Goal: Information Seeking & Learning: Find specific fact

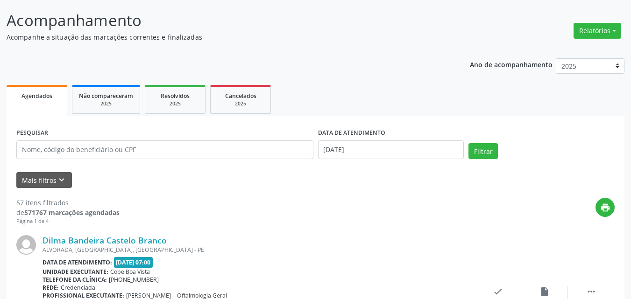
scroll to position [140, 0]
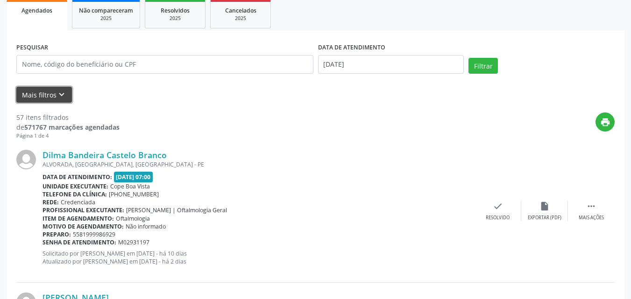
click at [59, 87] on button "Mais filtros keyboard_arrow_down" at bounding box center [44, 95] width 56 height 16
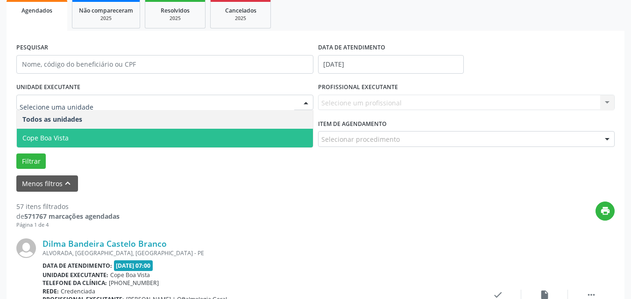
click at [75, 131] on span "Cope Boa Vista" at bounding box center [165, 138] width 296 height 19
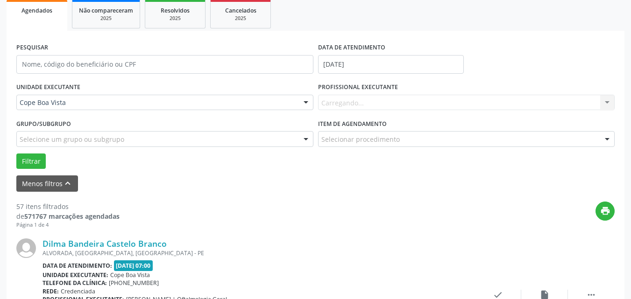
click at [341, 100] on div "Carregando... Nenhum resultado encontrado para: " " Não há nenhuma opção para s…" at bounding box center [466, 103] width 297 height 16
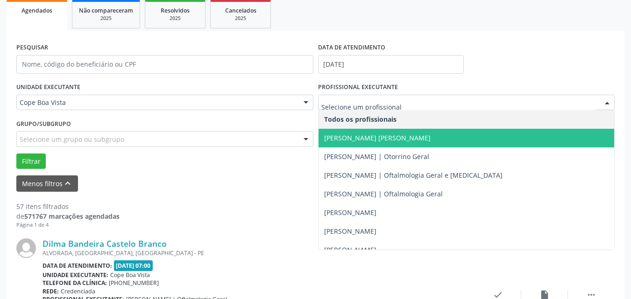
click at [391, 133] on span "[PERSON_NAME] [PERSON_NAME]" at bounding box center [467, 138] width 296 height 19
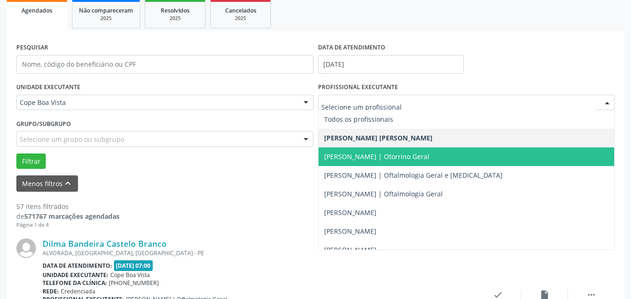
drag, startPoint x: 353, startPoint y: 155, endPoint x: 308, endPoint y: 158, distance: 45.0
click at [351, 155] on span "[PERSON_NAME] | Otorrino Geral" at bounding box center [376, 156] width 105 height 9
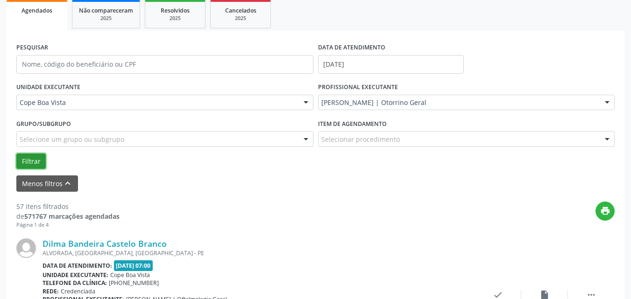
click at [36, 165] on button "Filtrar" at bounding box center [30, 162] width 29 height 16
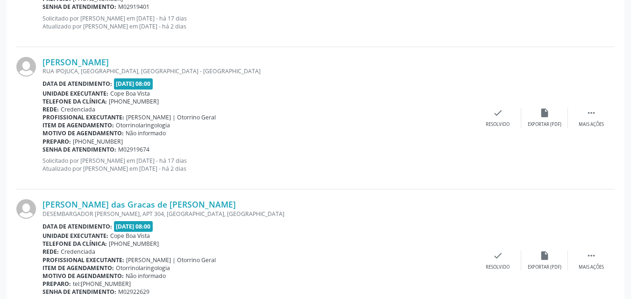
scroll to position [467, 0]
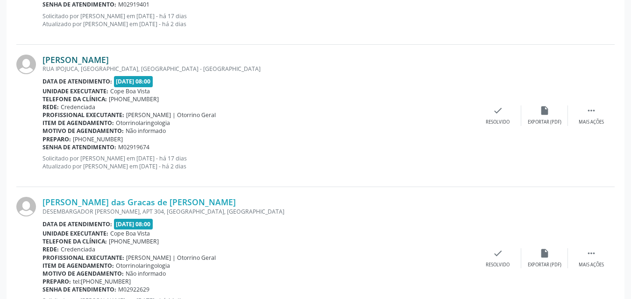
click at [109, 63] on link "[PERSON_NAME]" at bounding box center [76, 60] width 66 height 10
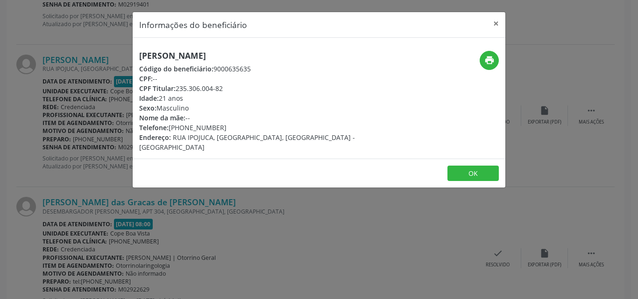
drag, startPoint x: 176, startPoint y: 88, endPoint x: 216, endPoint y: 88, distance: 40.2
click at [216, 88] on div "CPF Titular: 235.306.004-82" at bounding box center [256, 89] width 235 height 10
click at [172, 99] on div "Idade: 21 anos" at bounding box center [256, 98] width 235 height 10
drag, startPoint x: 177, startPoint y: 90, endPoint x: 231, endPoint y: 89, distance: 54.2
click at [231, 89] on div "CPF Titular: 235.306.004-82" at bounding box center [256, 89] width 235 height 10
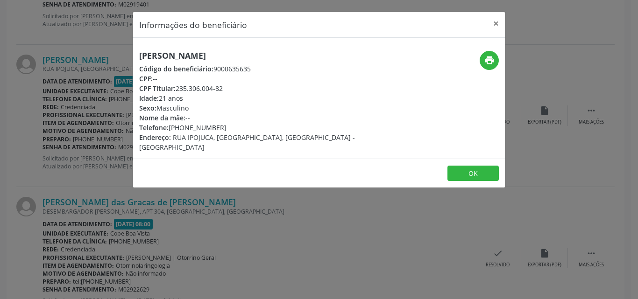
copy div "235.306.004-82"
click at [478, 166] on button "OK" at bounding box center [472, 174] width 51 height 16
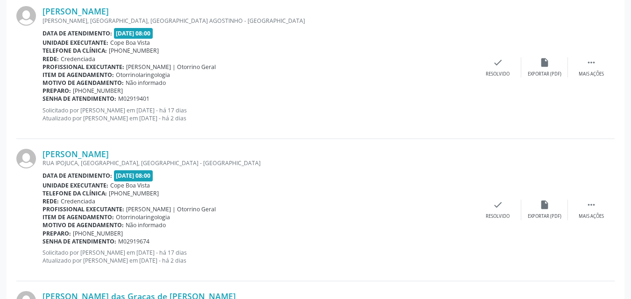
scroll to position [327, 0]
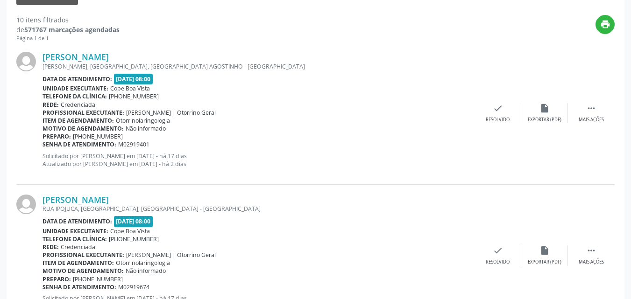
click at [104, 50] on div "[PERSON_NAME] [PERSON_NAME], [GEOGRAPHIC_DATA], [GEOGRAPHIC_DATA] Data de atend…" at bounding box center [315, 113] width 598 height 142
click at [98, 55] on link "[PERSON_NAME]" at bounding box center [76, 57] width 66 height 10
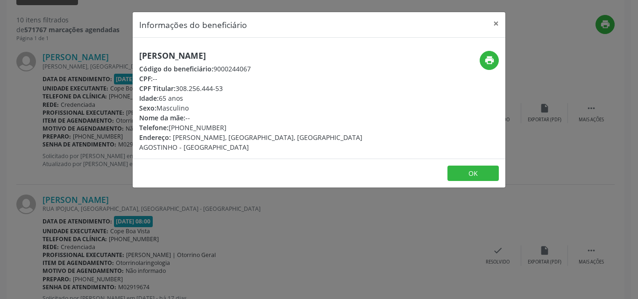
drag, startPoint x: 177, startPoint y: 90, endPoint x: 226, endPoint y: 90, distance: 49.0
click at [226, 90] on div "CPF Titular: 308.256.444-53" at bounding box center [256, 89] width 235 height 10
copy div "308.256.444-53"
click at [482, 172] on button "OK" at bounding box center [472, 174] width 51 height 16
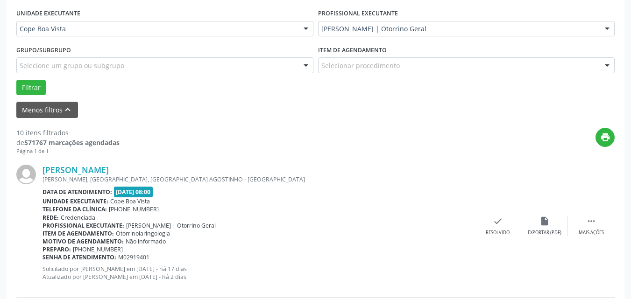
scroll to position [140, 0]
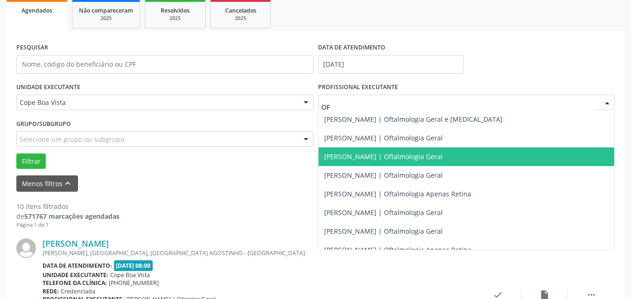
type input "O"
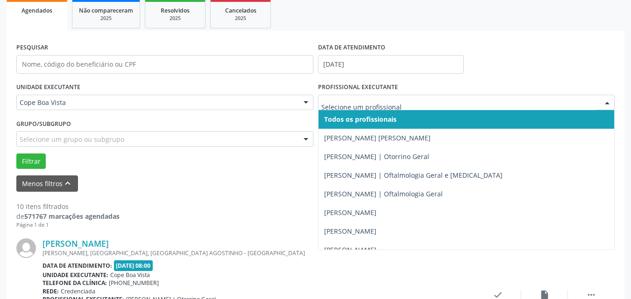
click at [349, 118] on span "Todos os profissionais" at bounding box center [360, 119] width 72 height 9
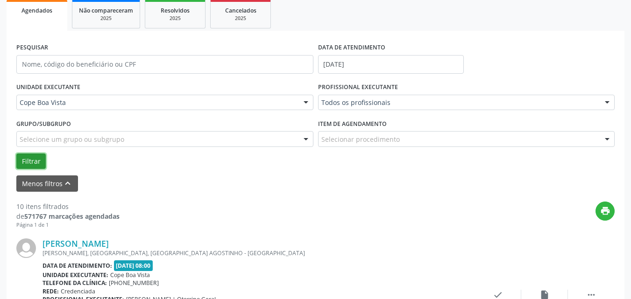
click at [35, 163] on button "Filtrar" at bounding box center [30, 162] width 29 height 16
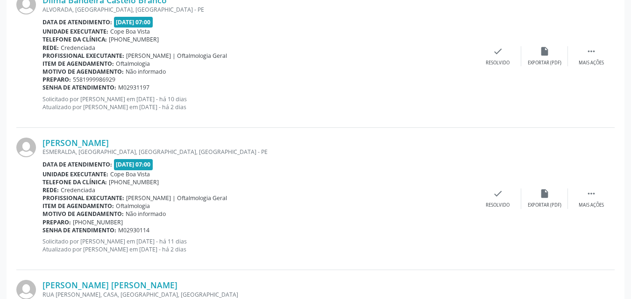
scroll to position [150, 0]
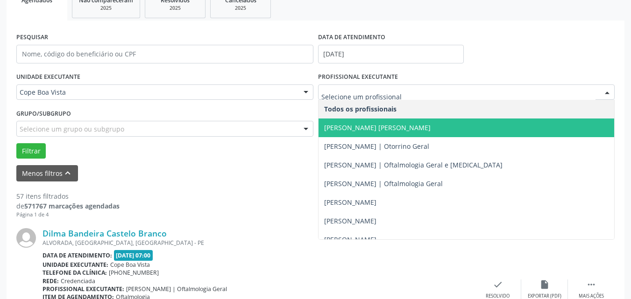
click at [346, 143] on span "[PERSON_NAME] | Otorrino Geral" at bounding box center [376, 146] width 105 height 9
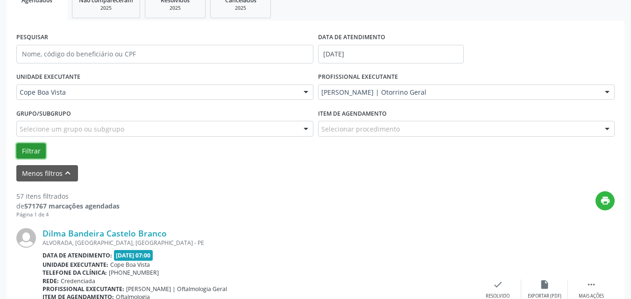
click at [31, 149] on button "Filtrar" at bounding box center [30, 151] width 29 height 16
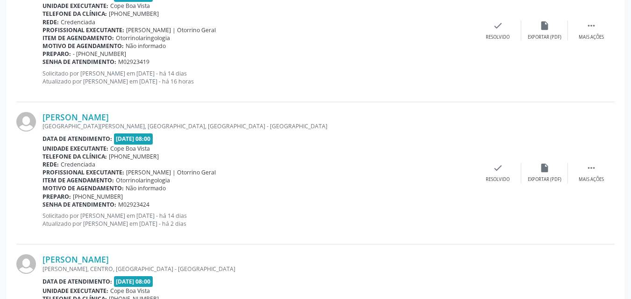
scroll to position [1092, 0]
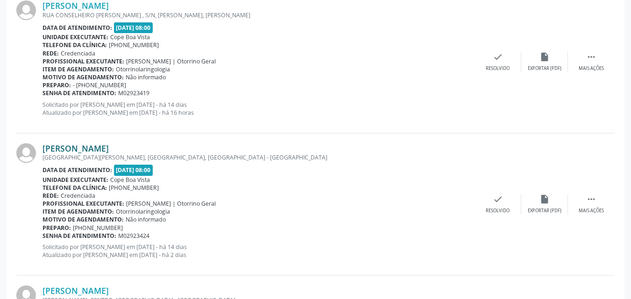
click at [83, 145] on link "[PERSON_NAME]" at bounding box center [76, 148] width 66 height 10
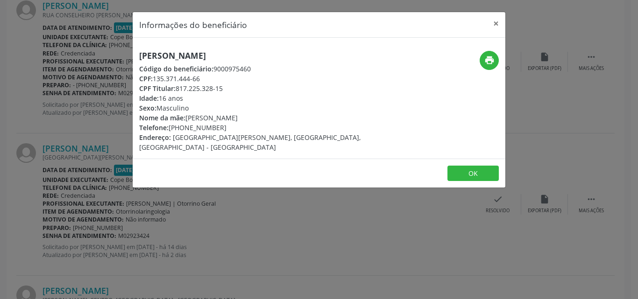
click at [180, 55] on h5 "[PERSON_NAME]" at bounding box center [256, 56] width 235 height 10
copy div "[PERSON_NAME]"
drag, startPoint x: 189, startPoint y: 118, endPoint x: 299, endPoint y: 117, distance: 110.7
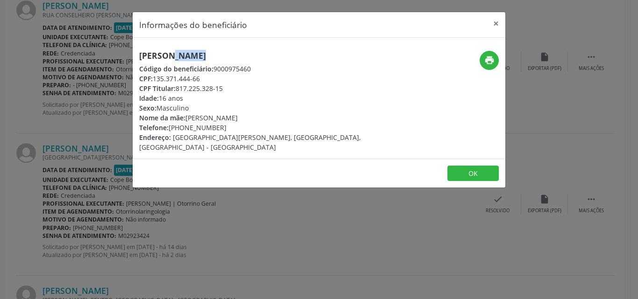
click at [302, 119] on div "[PERSON_NAME] Código do beneficiário: 9000975460 CPF: 135.371.444-66 CPF Titula…" at bounding box center [257, 101] width 248 height 101
copy div "[PERSON_NAME]"
click at [231, 232] on div "Informações do beneficiário × [PERSON_NAME] Código do beneficiário: 9000975460 …" at bounding box center [319, 149] width 638 height 299
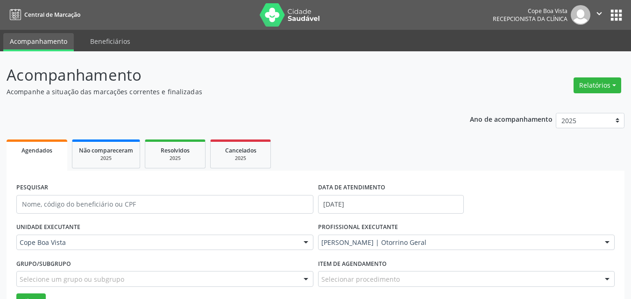
scroll to position [93, 0]
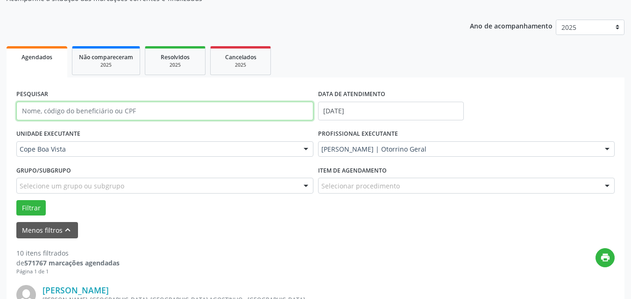
click at [106, 117] on input "text" at bounding box center [164, 111] width 297 height 19
paste input "[PERSON_NAME] COUTO"
type input "[PERSON_NAME] COUTO"
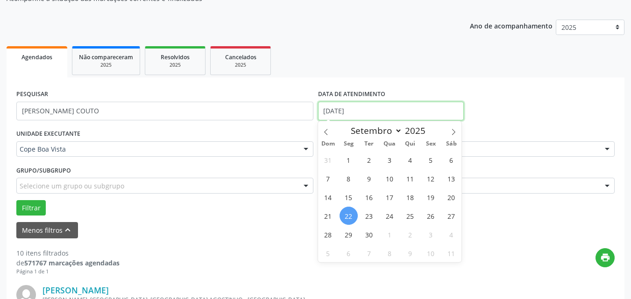
click at [412, 115] on input "[DATE]" at bounding box center [391, 111] width 146 height 19
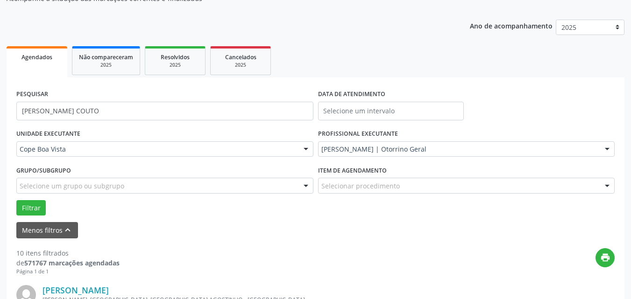
click at [282, 209] on div "Filtrar" at bounding box center [315, 208] width 603 height 16
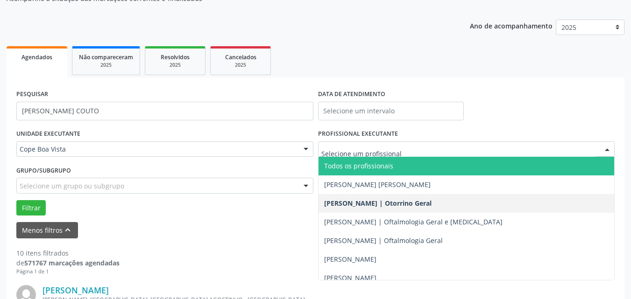
click at [342, 165] on span "Todos os profissionais" at bounding box center [358, 166] width 69 height 9
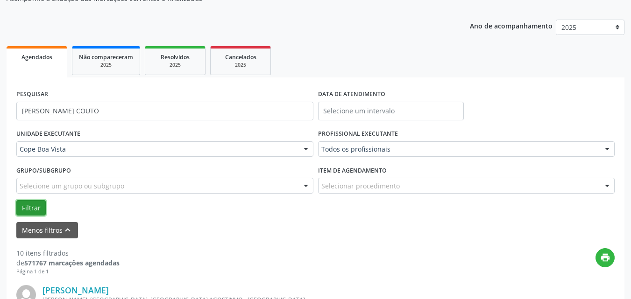
click at [40, 209] on button "Filtrar" at bounding box center [30, 208] width 29 height 16
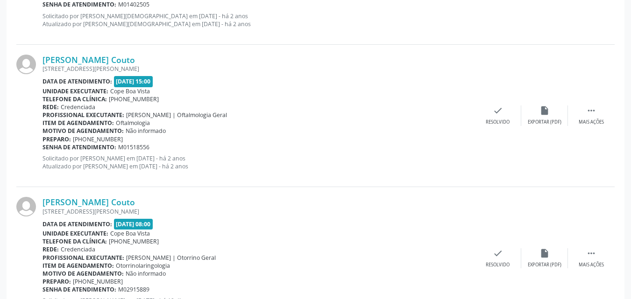
scroll to position [514, 0]
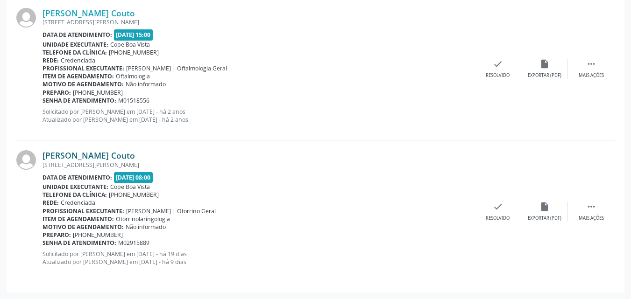
click at [108, 155] on link "[PERSON_NAME] Couto" at bounding box center [89, 155] width 92 height 10
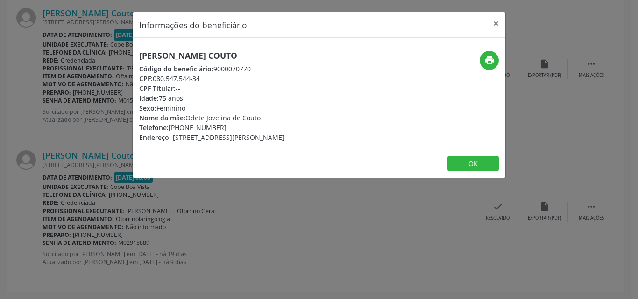
drag, startPoint x: 154, startPoint y: 77, endPoint x: 203, endPoint y: 79, distance: 49.1
click at [203, 79] on div "CPF: 080.547.544-34" at bounding box center [211, 79] width 145 height 10
copy div "080.547.544-34"
click at [482, 159] on button "OK" at bounding box center [472, 164] width 51 height 16
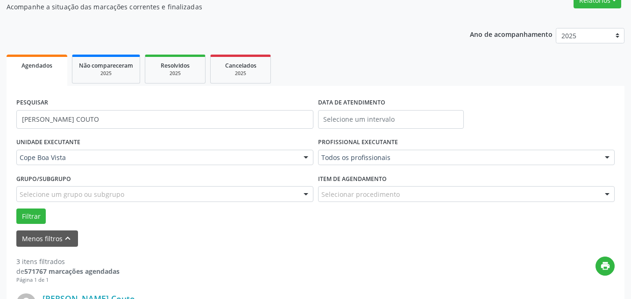
scroll to position [0, 0]
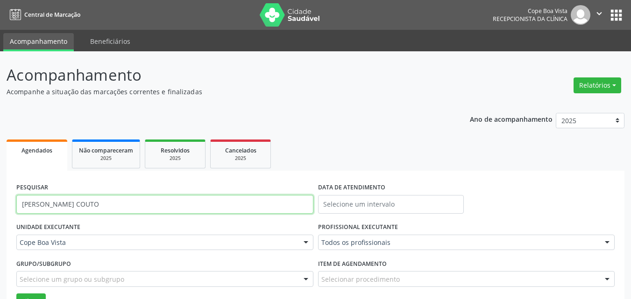
click at [120, 208] on input "[PERSON_NAME] COUTO" at bounding box center [164, 204] width 297 height 19
click at [121, 208] on input "[PERSON_NAME] COUTO" at bounding box center [164, 204] width 297 height 19
click at [122, 208] on input "[PERSON_NAME] COUTO" at bounding box center [164, 204] width 297 height 19
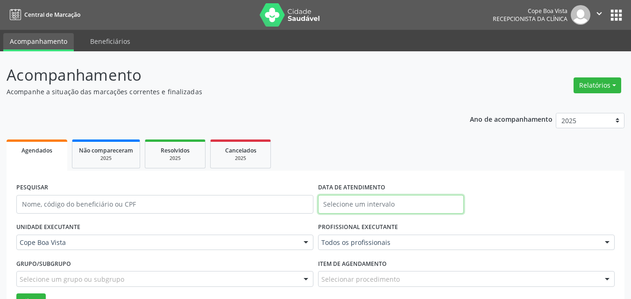
click at [362, 209] on input "text" at bounding box center [391, 204] width 146 height 19
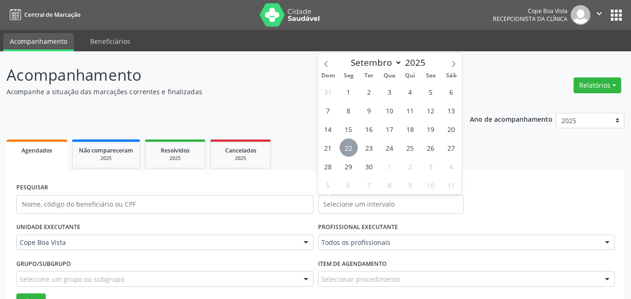
click at [346, 148] on span "22" at bounding box center [349, 148] width 18 height 18
type input "[DATE]"
click at [346, 148] on span "22" at bounding box center [349, 148] width 18 height 18
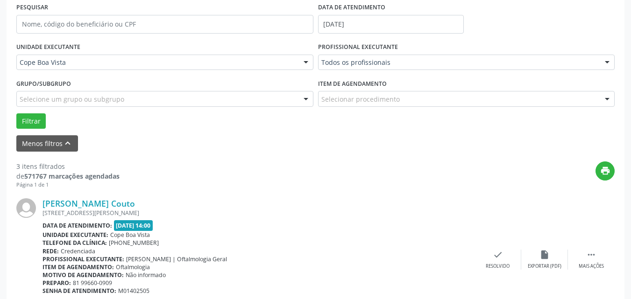
scroll to position [187, 0]
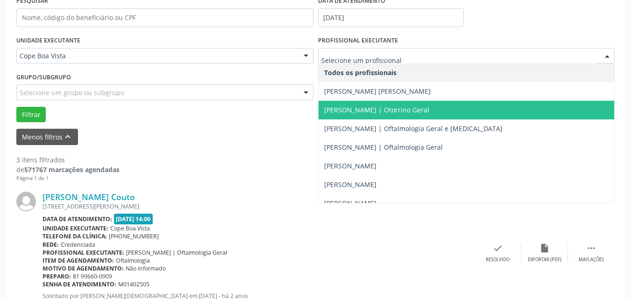
click at [364, 104] on span "[PERSON_NAME] | Otorrino Geral" at bounding box center [467, 110] width 296 height 19
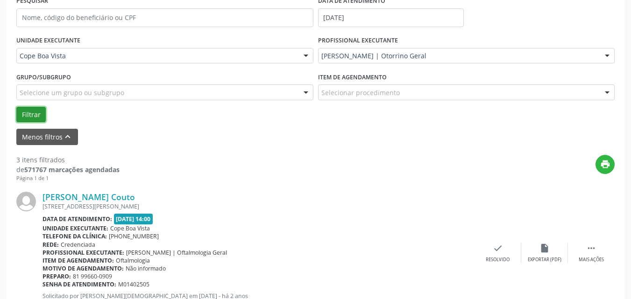
click at [39, 115] on button "Filtrar" at bounding box center [30, 115] width 29 height 16
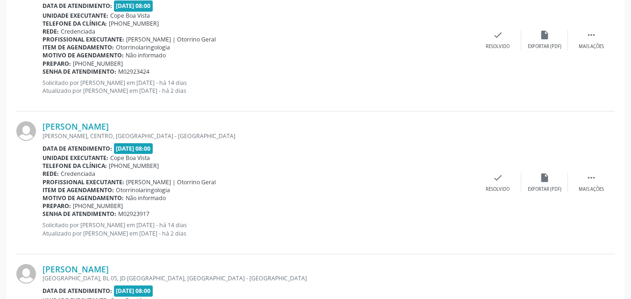
scroll to position [1261, 0]
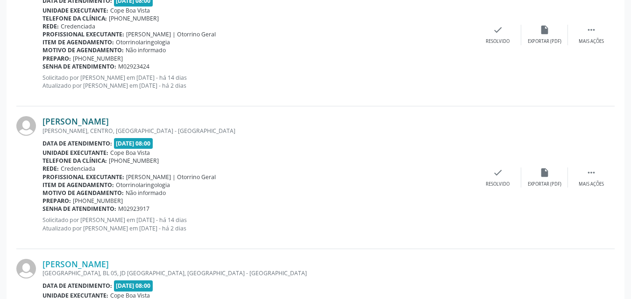
click at [85, 124] on link "[PERSON_NAME]" at bounding box center [76, 121] width 66 height 10
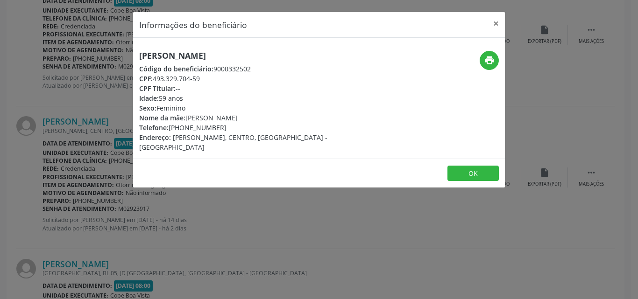
click at [173, 60] on h5 "[PERSON_NAME]" at bounding box center [256, 56] width 235 height 10
copy div "[PERSON_NAME]"
drag, startPoint x: 188, startPoint y: 121, endPoint x: 279, endPoint y: 113, distance: 91.0
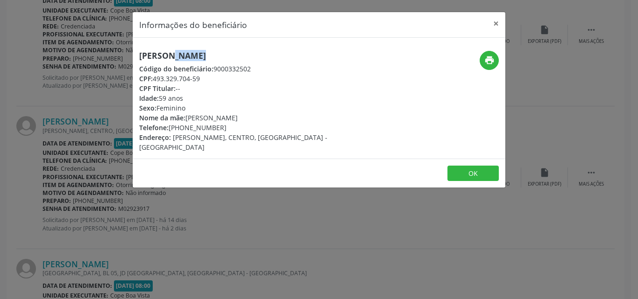
click at [279, 113] on div "Nome da mãe: [PERSON_NAME]" at bounding box center [256, 118] width 235 height 10
copy div "[PERSON_NAME]"
click at [148, 197] on div "Informações do beneficiário × [PERSON_NAME] de [PERSON_NAME] Código do benefici…" at bounding box center [319, 149] width 638 height 299
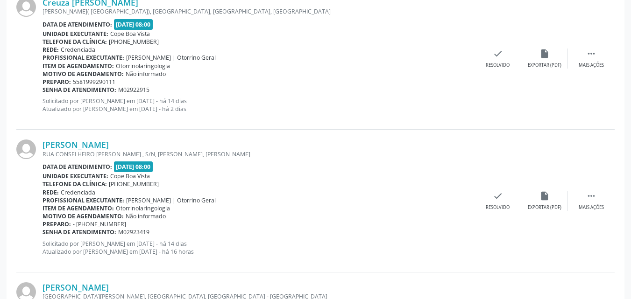
scroll to position [951, 0]
click at [85, 147] on link "[PERSON_NAME]" at bounding box center [76, 146] width 66 height 10
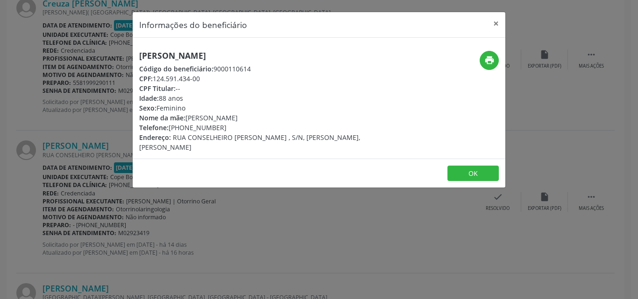
click at [191, 58] on h5 "[PERSON_NAME]" at bounding box center [256, 56] width 235 height 10
copy div "[PERSON_NAME]"
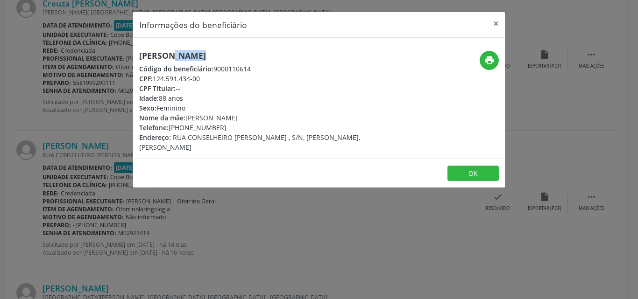
drag, startPoint x: 189, startPoint y: 121, endPoint x: 231, endPoint y: 121, distance: 42.5
click at [231, 121] on div "Nome da mãe: [PERSON_NAME]" at bounding box center [256, 118] width 235 height 10
click at [475, 170] on button "OK" at bounding box center [472, 174] width 51 height 16
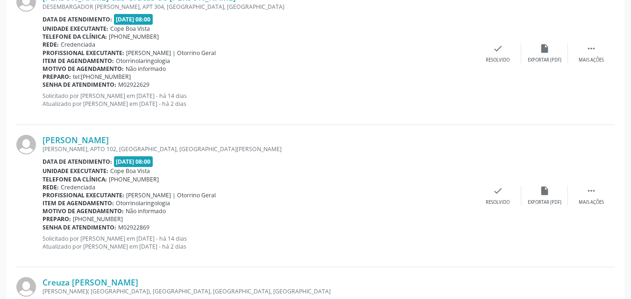
scroll to position [671, 0]
click at [96, 143] on link "[PERSON_NAME]" at bounding box center [76, 141] width 66 height 10
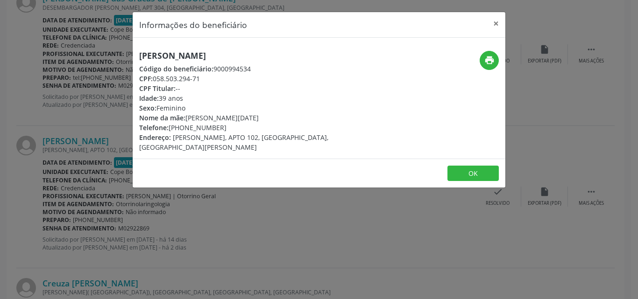
click at [205, 59] on h5 "[PERSON_NAME]" at bounding box center [256, 56] width 235 height 10
copy div "[PERSON_NAME]"
drag, startPoint x: 170, startPoint y: 130, endPoint x: 224, endPoint y: 127, distance: 54.7
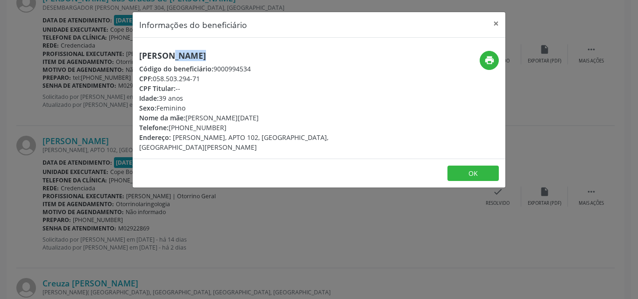
click at [224, 127] on div "Telefone: [PHONE_NUMBER]" at bounding box center [256, 128] width 235 height 10
drag, startPoint x: 190, startPoint y: 114, endPoint x: 217, endPoint y: 121, distance: 27.3
click at [230, 120] on div "Nome da mãe: [PERSON_NAME][DATE]" at bounding box center [256, 118] width 235 height 10
drag, startPoint x: 187, startPoint y: 119, endPoint x: 269, endPoint y: 114, distance: 81.9
click at [269, 114] on div "Nome da mãe: [PERSON_NAME][DATE]" at bounding box center [256, 118] width 235 height 10
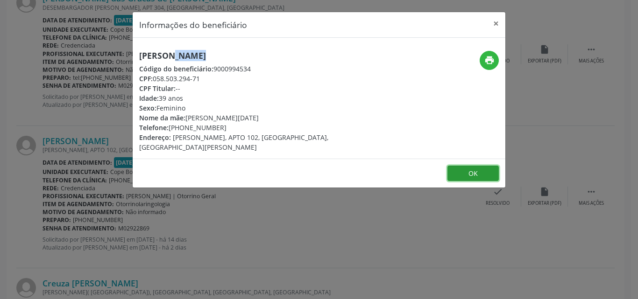
click at [478, 166] on button "OK" at bounding box center [472, 174] width 51 height 16
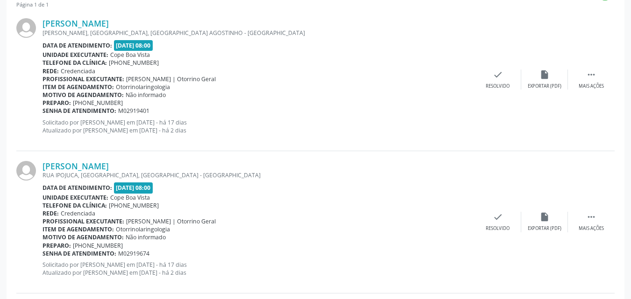
scroll to position [344, 0]
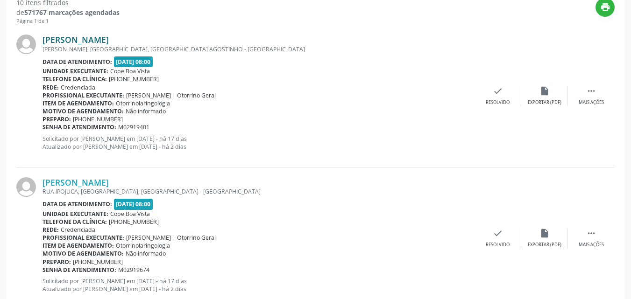
click at [87, 38] on link "[PERSON_NAME]" at bounding box center [76, 40] width 66 height 10
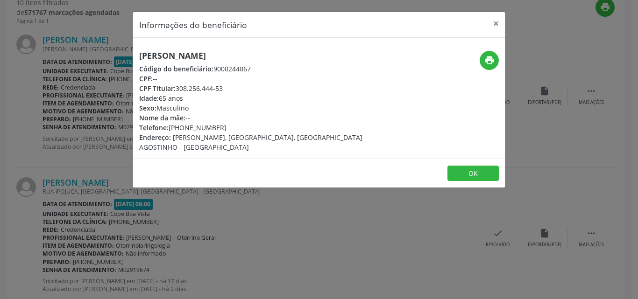
click at [205, 57] on h5 "[PERSON_NAME]" at bounding box center [256, 56] width 235 height 10
click at [468, 170] on button "OK" at bounding box center [472, 174] width 51 height 16
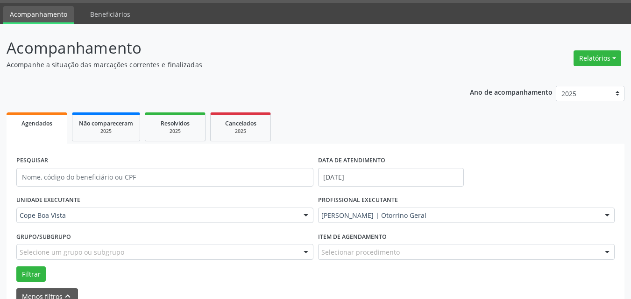
scroll to position [17, 0]
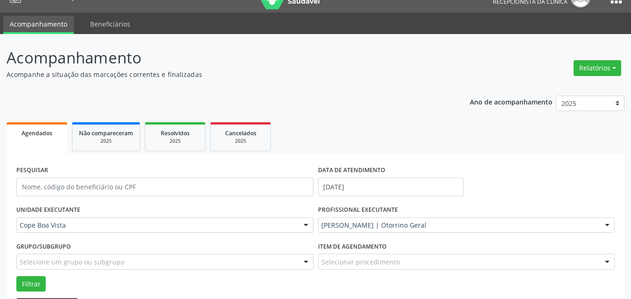
drag, startPoint x: 317, startPoint y: 157, endPoint x: 319, endPoint y: 163, distance: 6.5
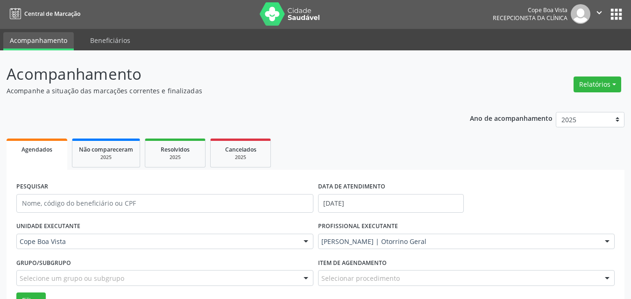
scroll to position [0, 0]
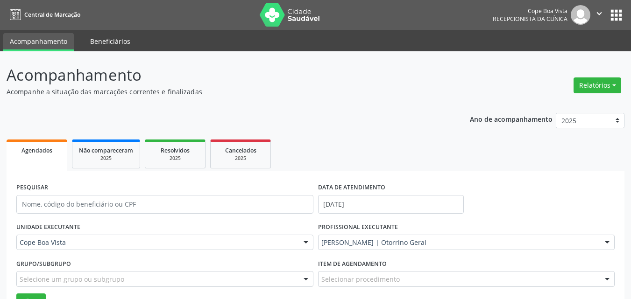
click at [112, 43] on link "Beneficiários" at bounding box center [110, 41] width 53 height 16
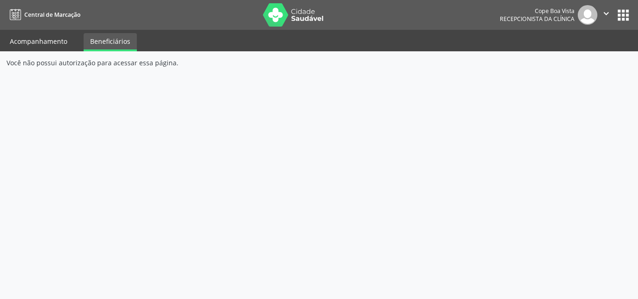
click at [36, 45] on link "Acompanhamento" at bounding box center [38, 41] width 71 height 16
